Goal: Information Seeking & Learning: Learn about a topic

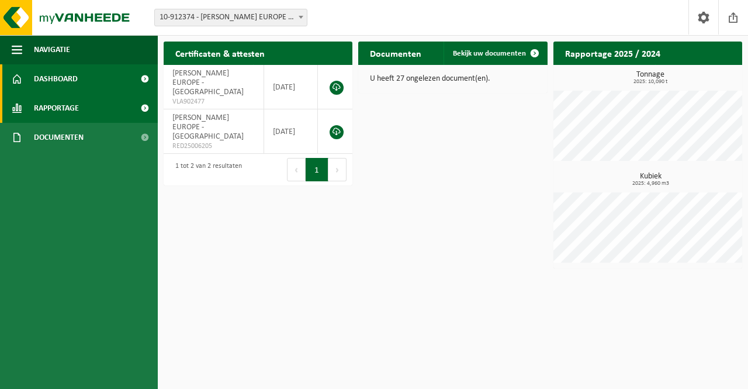
click at [81, 115] on link "Rapportage" at bounding box center [79, 107] width 158 height 29
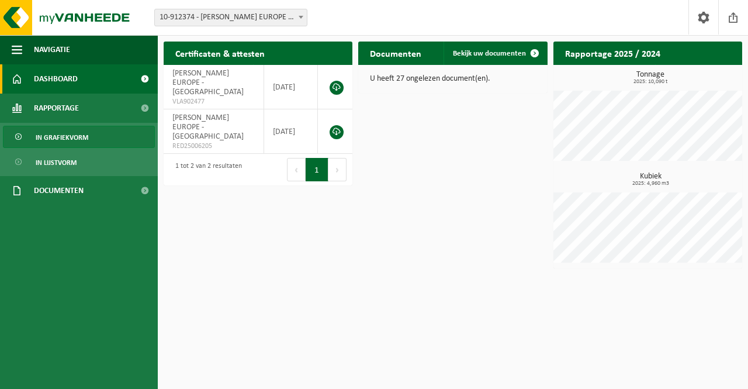
click at [84, 137] on span "In grafiekvorm" at bounding box center [62, 137] width 53 height 22
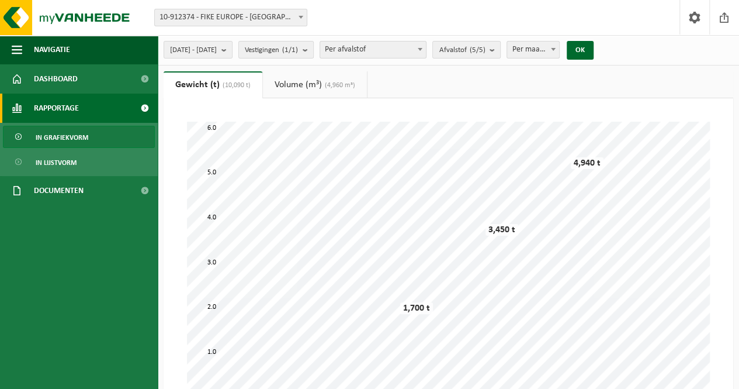
click at [473, 77] on ul "Gewicht (t) (10,090 t) Volume (m³) (4,960 m³)" at bounding box center [449, 84] width 570 height 27
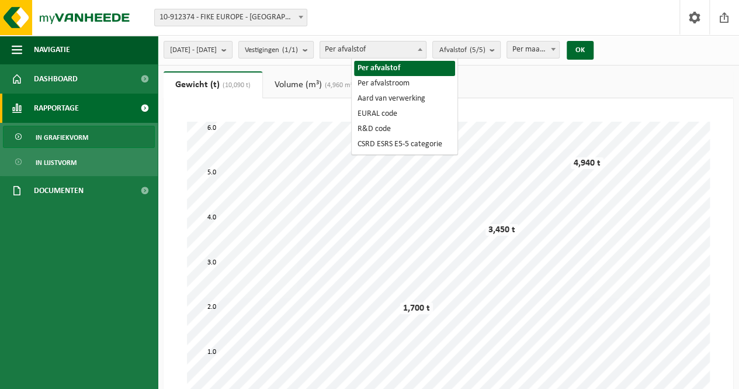
click at [426, 44] on span "Per afvalstof" at bounding box center [373, 49] width 106 height 16
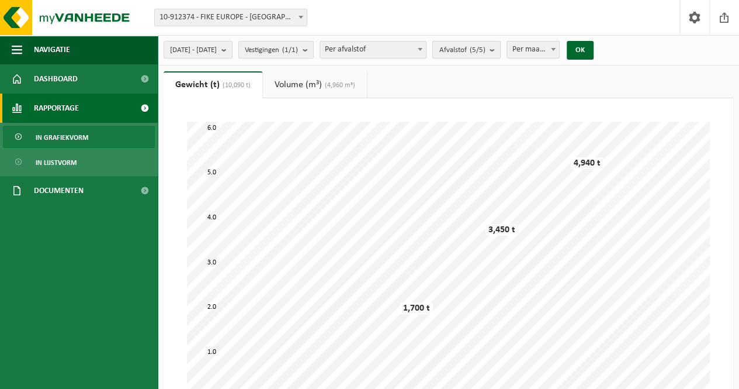
click at [467, 41] on button "Afvalstof (5/5)" at bounding box center [466, 50] width 68 height 18
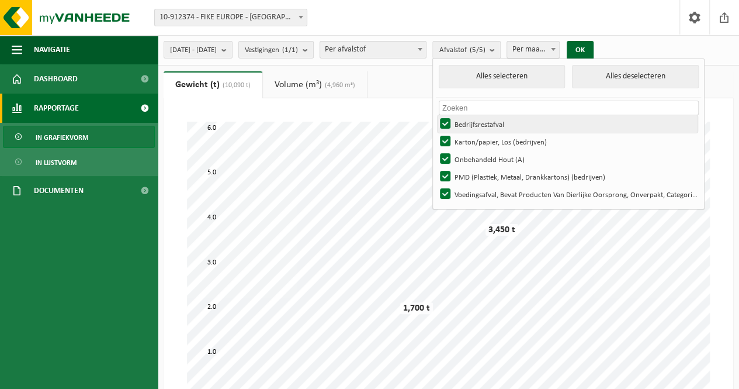
click at [479, 124] on label "Bedrijfsrestafval" at bounding box center [568, 124] width 260 height 18
click at [436, 115] on input "Bedrijfsrestafval" at bounding box center [435, 115] width 1 height 1
checkbox input "false"
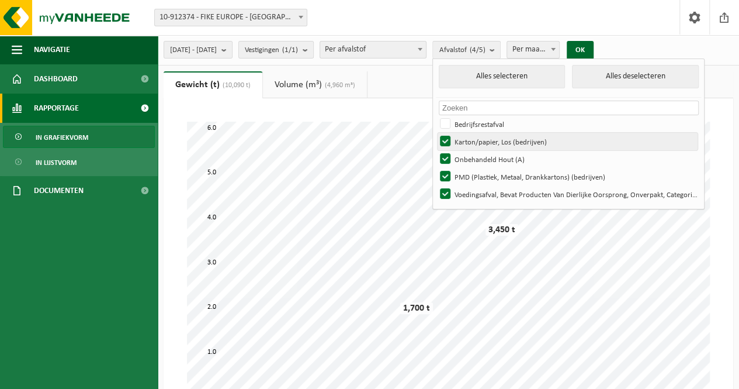
click at [476, 138] on label "Karton/papier, Los (bedrijven)" at bounding box center [568, 142] width 260 height 18
click at [436, 133] on input "Karton/papier, Los (bedrijven)" at bounding box center [435, 132] width 1 height 1
checkbox input "false"
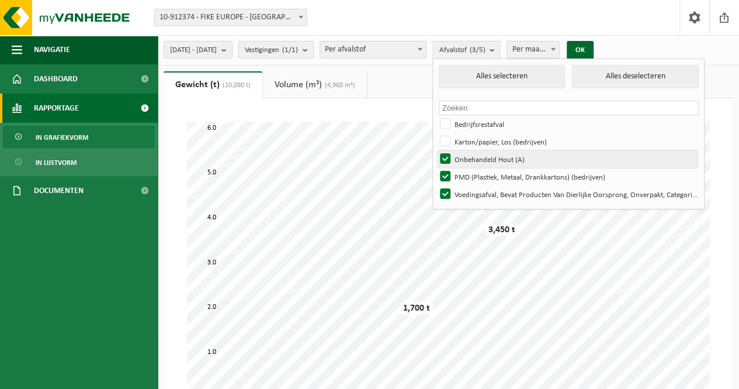
click at [473, 154] on label "Onbehandeld Hout (A)" at bounding box center [568, 159] width 260 height 18
click at [436, 150] on input "Onbehandeld Hout (A)" at bounding box center [435, 150] width 1 height 1
checkbox input "false"
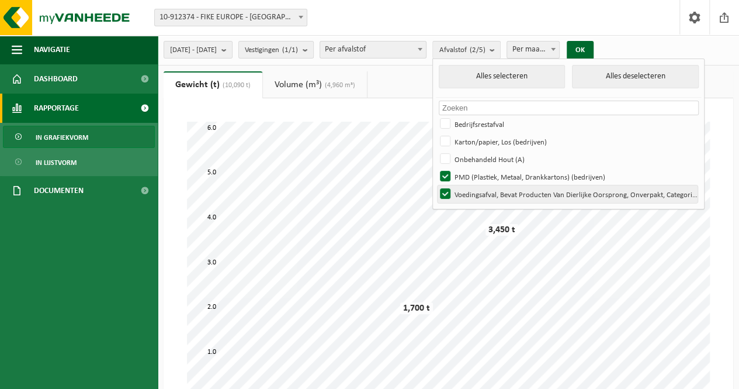
click at [472, 191] on label "Voedingsafval, Bevat Producten Van Dierlijke Oorsprong, Onverpakt, Categorie 3" at bounding box center [568, 194] width 260 height 18
click at [436, 185] on input "Voedingsafval, Bevat Producten Van Dierlijke Oorsprong, Onverpakt, Categorie 3" at bounding box center [435, 185] width 1 height 1
checkbox input "false"
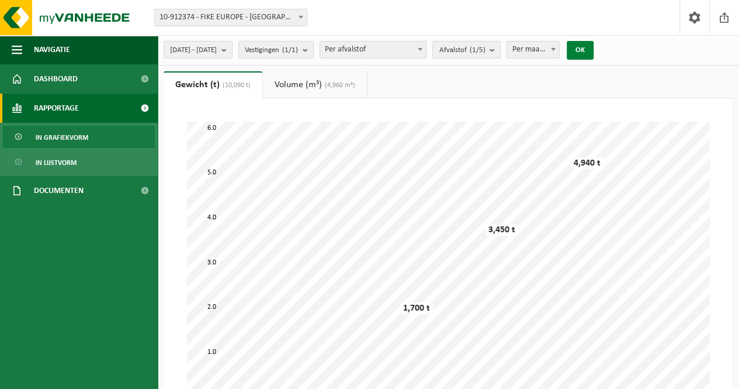
click at [594, 59] on button "OK" at bounding box center [580, 50] width 27 height 19
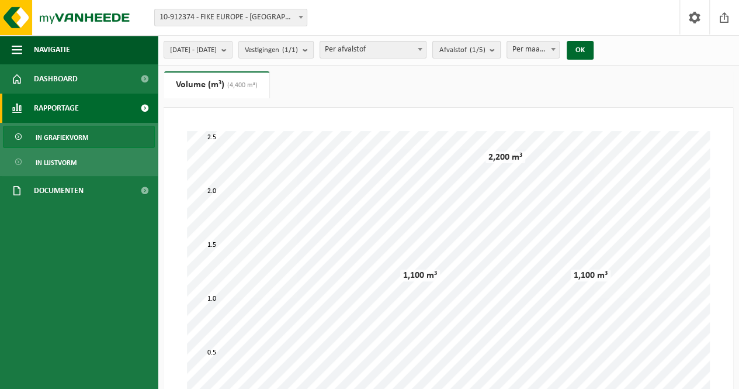
click at [485, 44] on span "Afvalstof (1/5)" at bounding box center [462, 50] width 46 height 18
click at [485, 48] on span "Afvalstof (1/5)" at bounding box center [462, 50] width 46 height 18
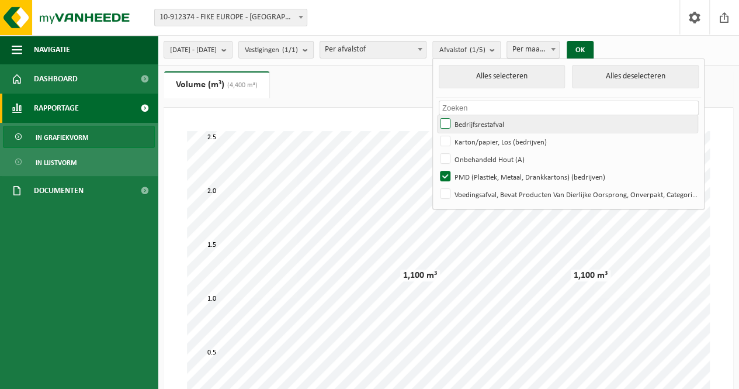
click at [472, 121] on label "Bedrijfsrestafval" at bounding box center [568, 124] width 260 height 18
click at [436, 115] on input "Bedrijfsrestafval" at bounding box center [435, 115] width 1 height 1
checkbox input "true"
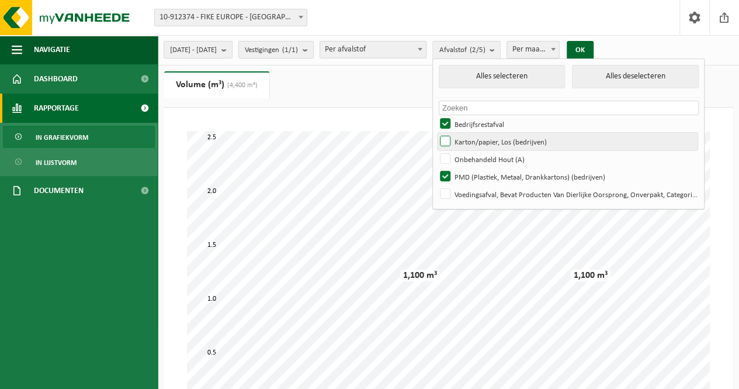
click at [474, 143] on label "Karton/papier, Los (bedrijven)" at bounding box center [568, 142] width 260 height 18
click at [436, 133] on input "Karton/papier, Los (bedrijven)" at bounding box center [435, 132] width 1 height 1
checkbox input "true"
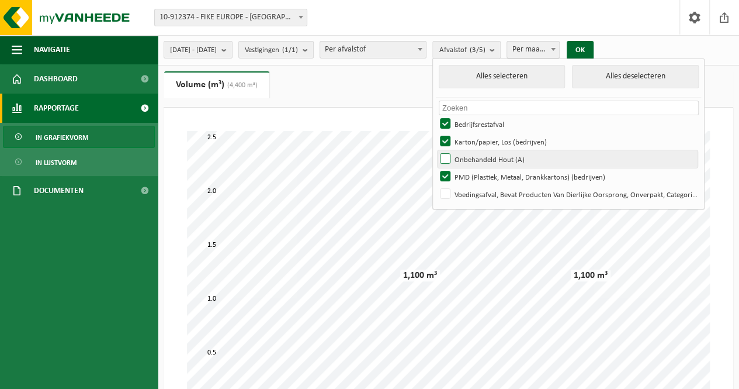
click at [474, 156] on label "Onbehandeld Hout (A)" at bounding box center [568, 159] width 260 height 18
click at [436, 150] on input "Onbehandeld Hout (A)" at bounding box center [435, 150] width 1 height 1
checkbox input "true"
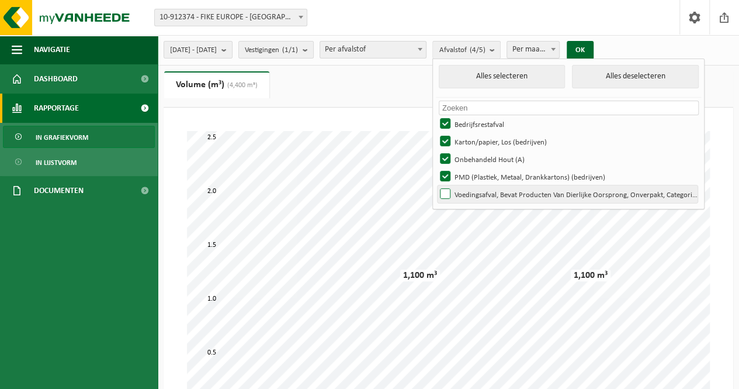
click at [475, 198] on label "Voedingsafval, Bevat Producten Van Dierlijke Oorsprong, Onverpakt, Categorie 3" at bounding box center [568, 194] width 260 height 18
click at [436, 185] on input "Voedingsafval, Bevat Producten Van Dierlijke Oorsprong, Onverpakt, Categorie 3" at bounding box center [435, 185] width 1 height 1
checkbox input "true"
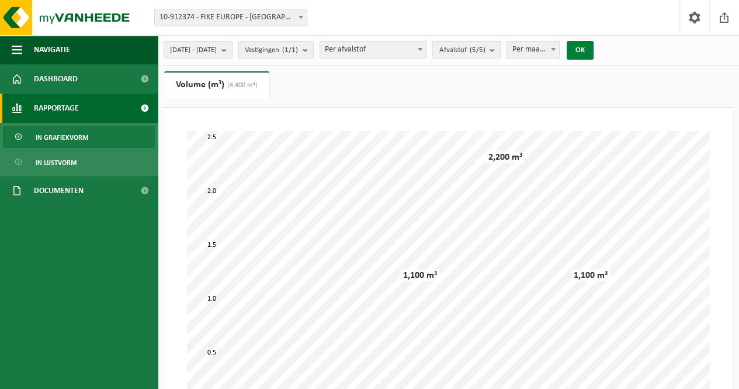
click at [594, 54] on button "OK" at bounding box center [580, 50] width 27 height 19
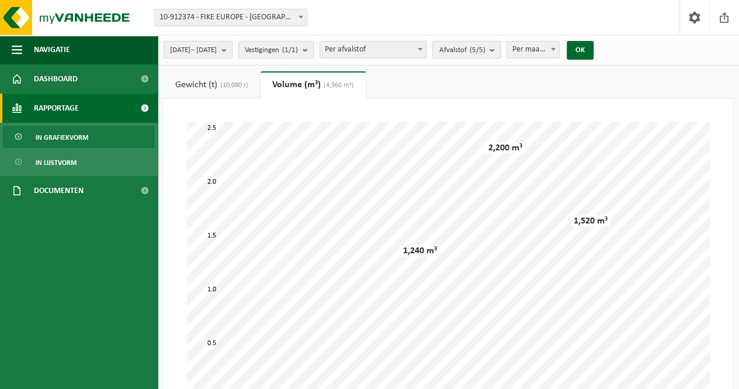
drag, startPoint x: 497, startPoint y: 61, endPoint x: 495, endPoint y: 45, distance: 15.9
click at [495, 45] on div "[DATE] - [DATE] Huidige maand Vorige maand Laatste 6 maanden Huidig jaar Vorig …" at bounding box center [382, 49] width 449 height 25
click at [485, 45] on span "Afvalstof (5/5)" at bounding box center [462, 50] width 46 height 18
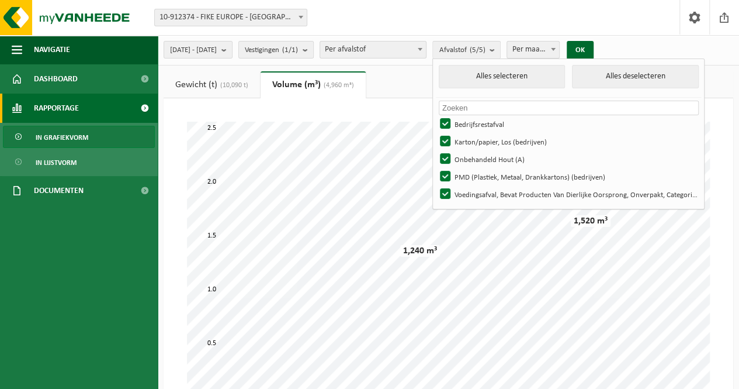
click at [235, 85] on span "(10,090 t)" at bounding box center [232, 85] width 31 height 7
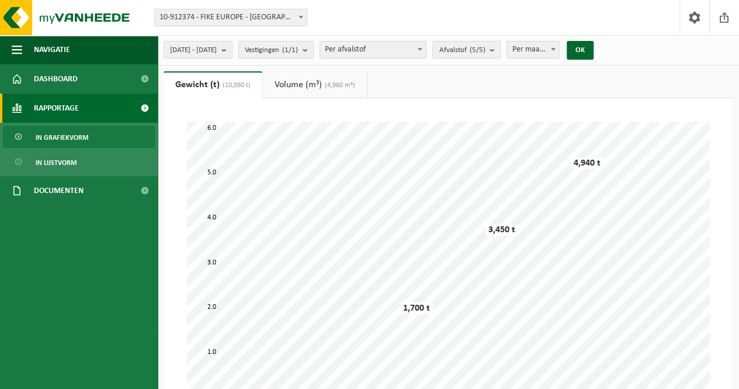
click at [292, 85] on link "Volume (m³) (4,960 m³)" at bounding box center [315, 84] width 104 height 27
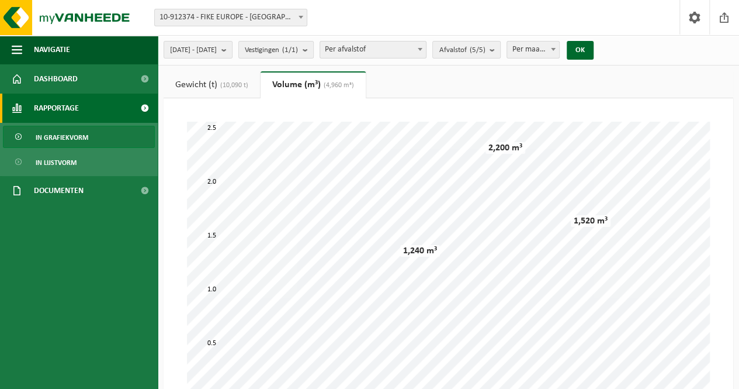
click at [217, 91] on link "Gewicht (t) (10,090 t)" at bounding box center [212, 84] width 96 height 27
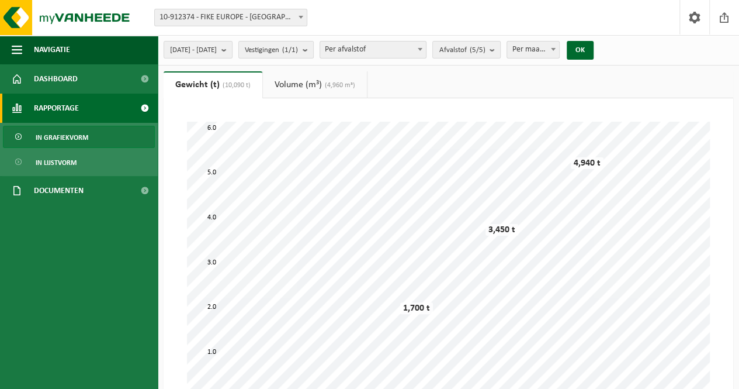
click at [636, 23] on div "Vestiging: 10-912374 - FIKE EUROPE - HERENTALS 10-912374 - FIKE EUROPE - HERENT…" at bounding box center [369, 18] width 739 height 36
